Goal: Entertainment & Leisure: Consume media (video, audio)

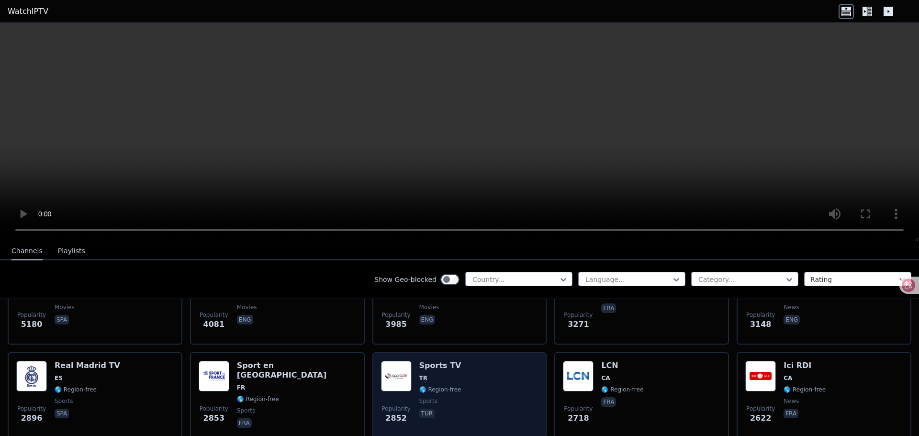
scroll to position [287, 0]
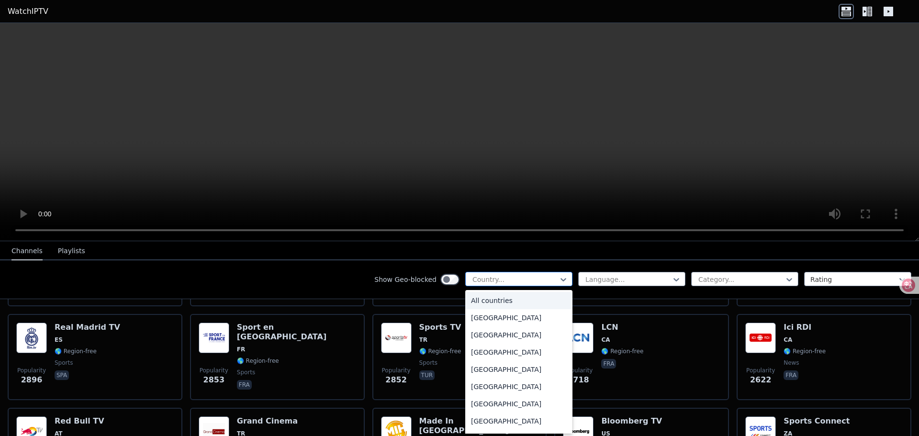
click at [517, 272] on div "Country..." at bounding box center [518, 279] width 107 height 14
type input "****"
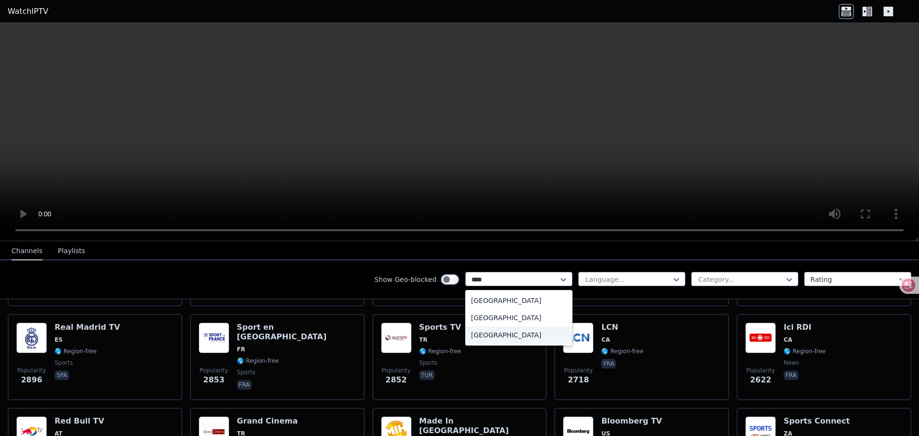
click at [509, 333] on div "[GEOGRAPHIC_DATA]" at bounding box center [518, 334] width 107 height 17
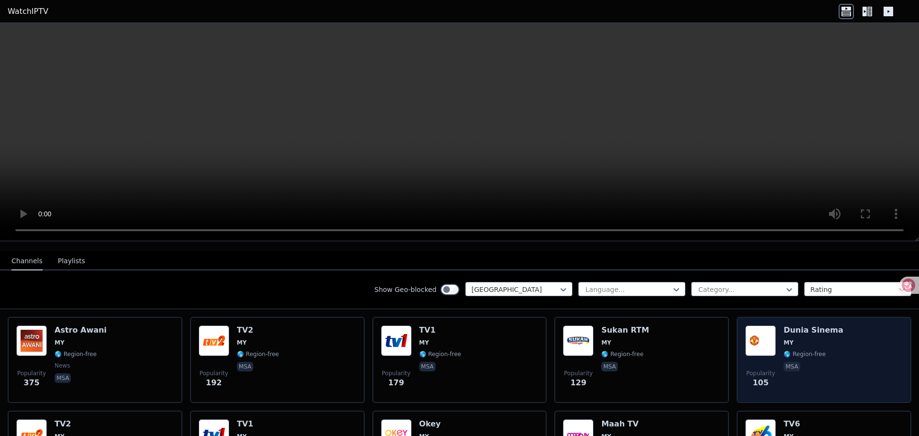
scroll to position [90, 0]
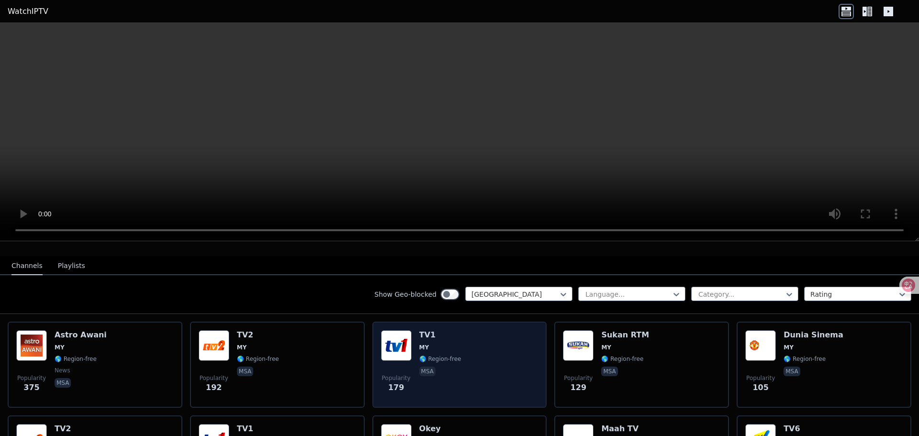
click at [419, 331] on h6 "TV1" at bounding box center [440, 335] width 42 height 10
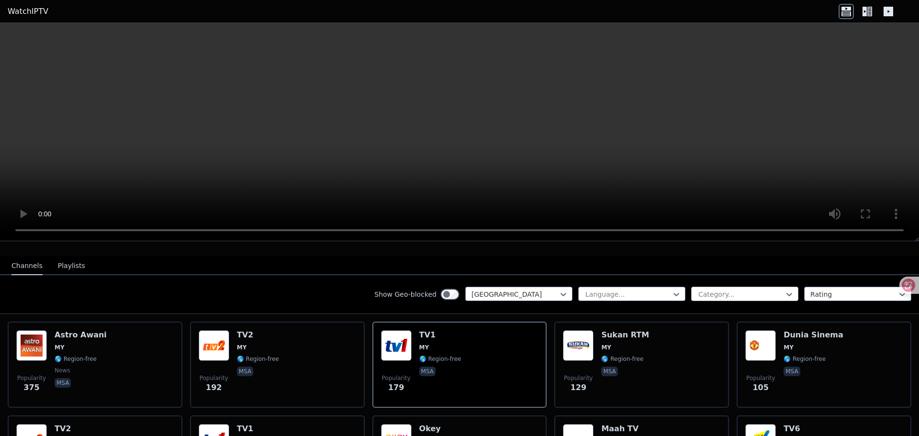
click at [758, 290] on div at bounding box center [740, 295] width 87 height 10
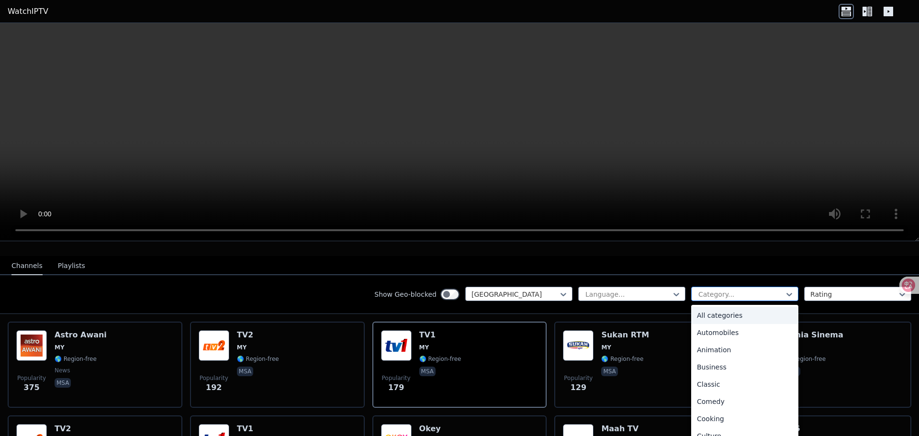
click at [758, 290] on div at bounding box center [740, 295] width 87 height 10
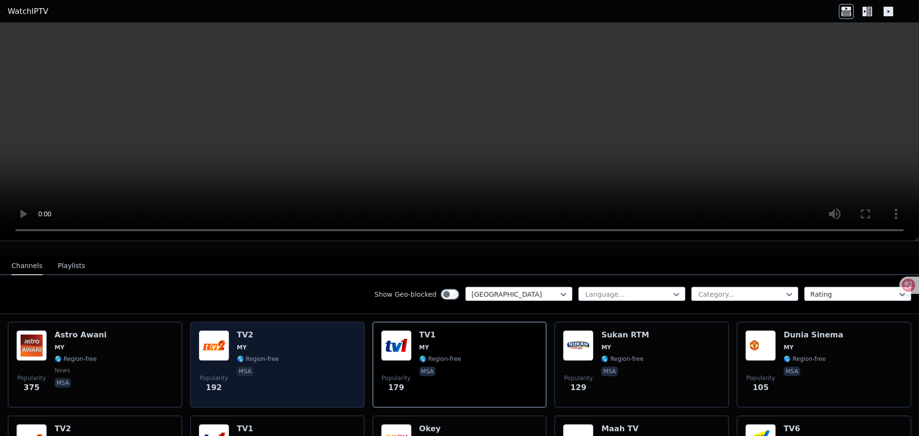
click at [244, 344] on span "MY" at bounding box center [258, 348] width 42 height 8
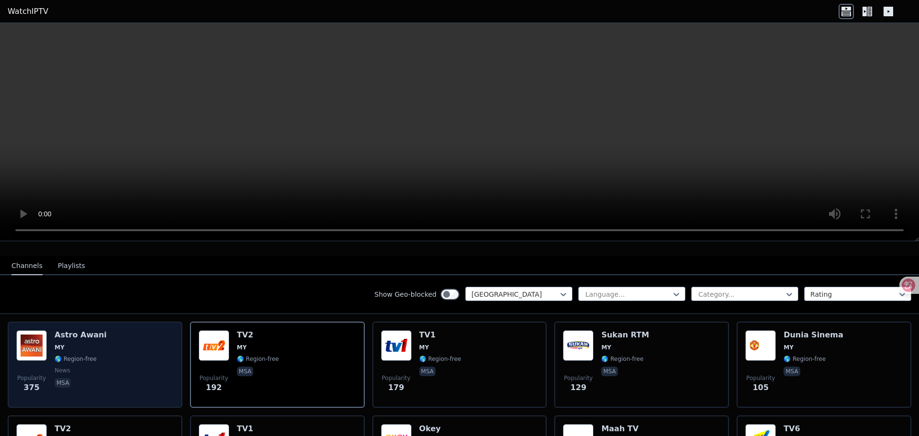
click at [101, 333] on div "Popularity 375 Astro Awani MY 🌎 Region-free news msa" at bounding box center [94, 364] width 157 height 69
click at [100, 330] on div "Popularity 375 Astro Awani MY 🌎 Region-free news msa" at bounding box center [94, 364] width 157 height 69
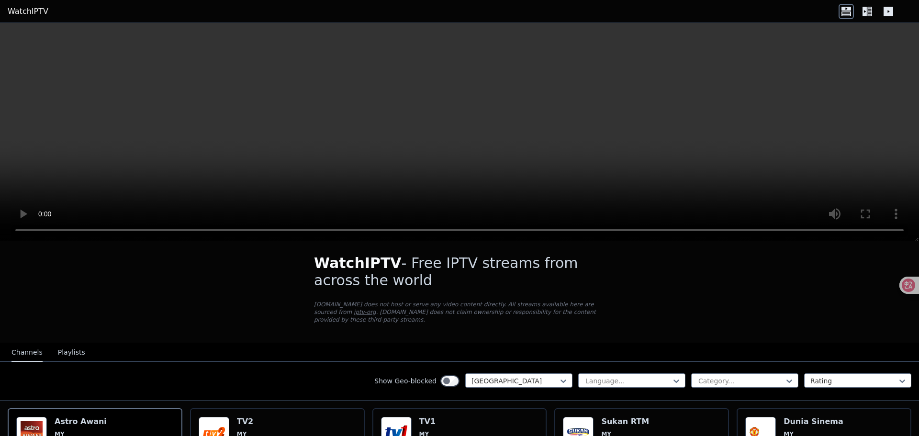
scroll to position [0, 0]
